Goal: Task Accomplishment & Management: Manage account settings

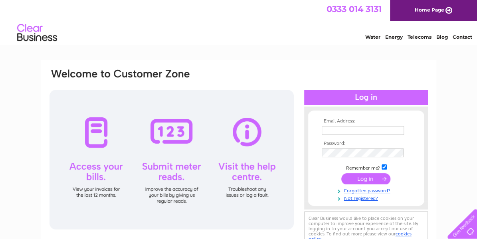
type input "apa@salfina.co.uk"
click at [368, 179] on input "submit" at bounding box center [365, 178] width 49 height 11
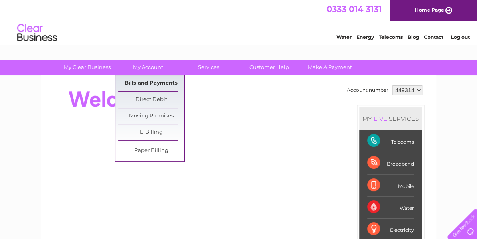
click at [140, 85] on link "Bills and Payments" at bounding box center [151, 83] width 66 height 16
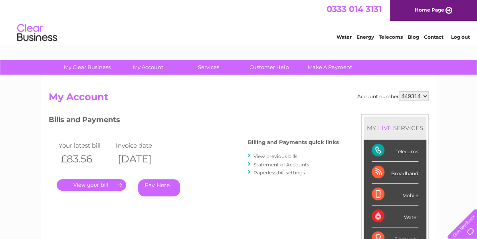
click at [81, 185] on link "." at bounding box center [91, 185] width 69 height 12
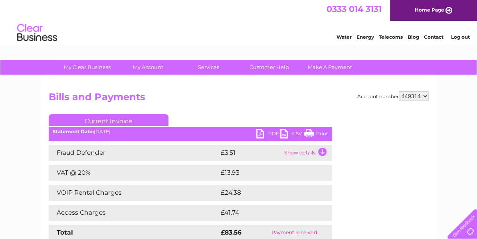
click at [260, 135] on link "PDF" at bounding box center [268, 135] width 24 height 12
